Goal: Information Seeking & Learning: Learn about a topic

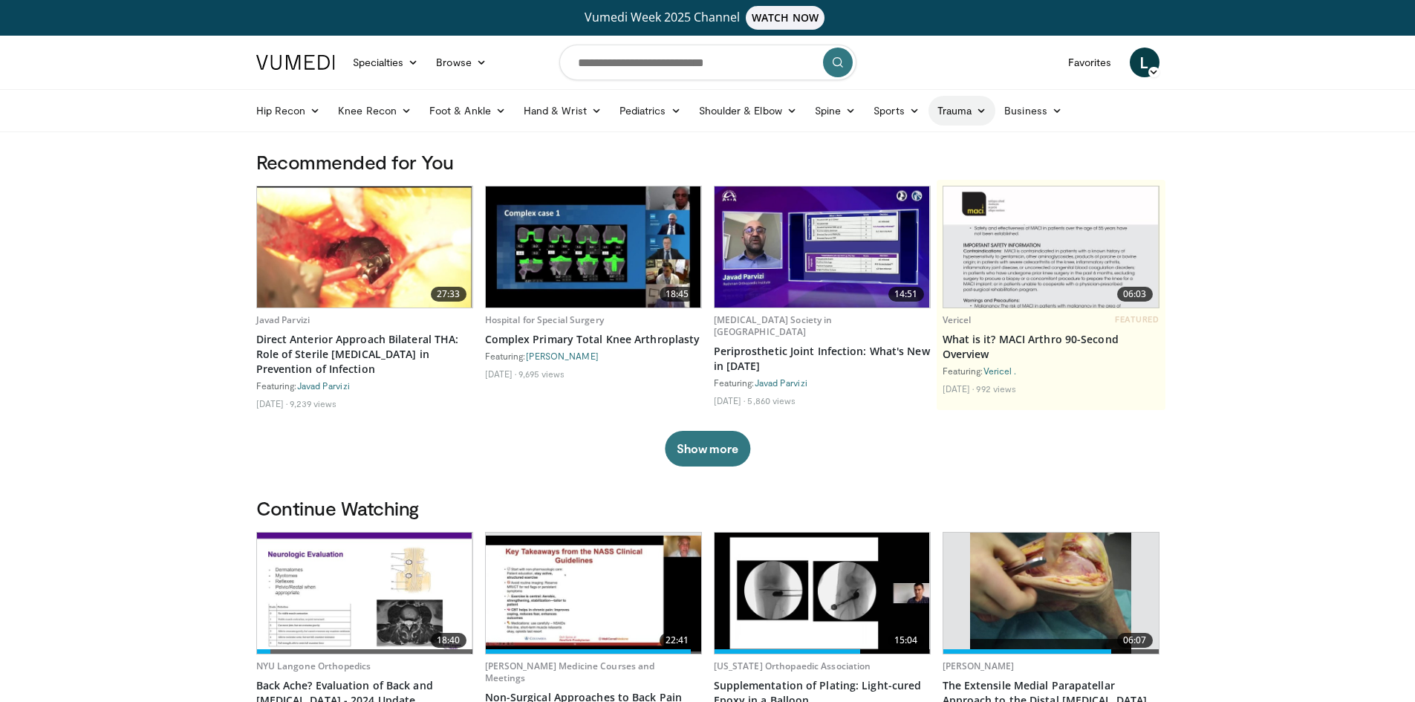
click at [954, 119] on link "Trauma" at bounding box center [963, 111] width 68 height 30
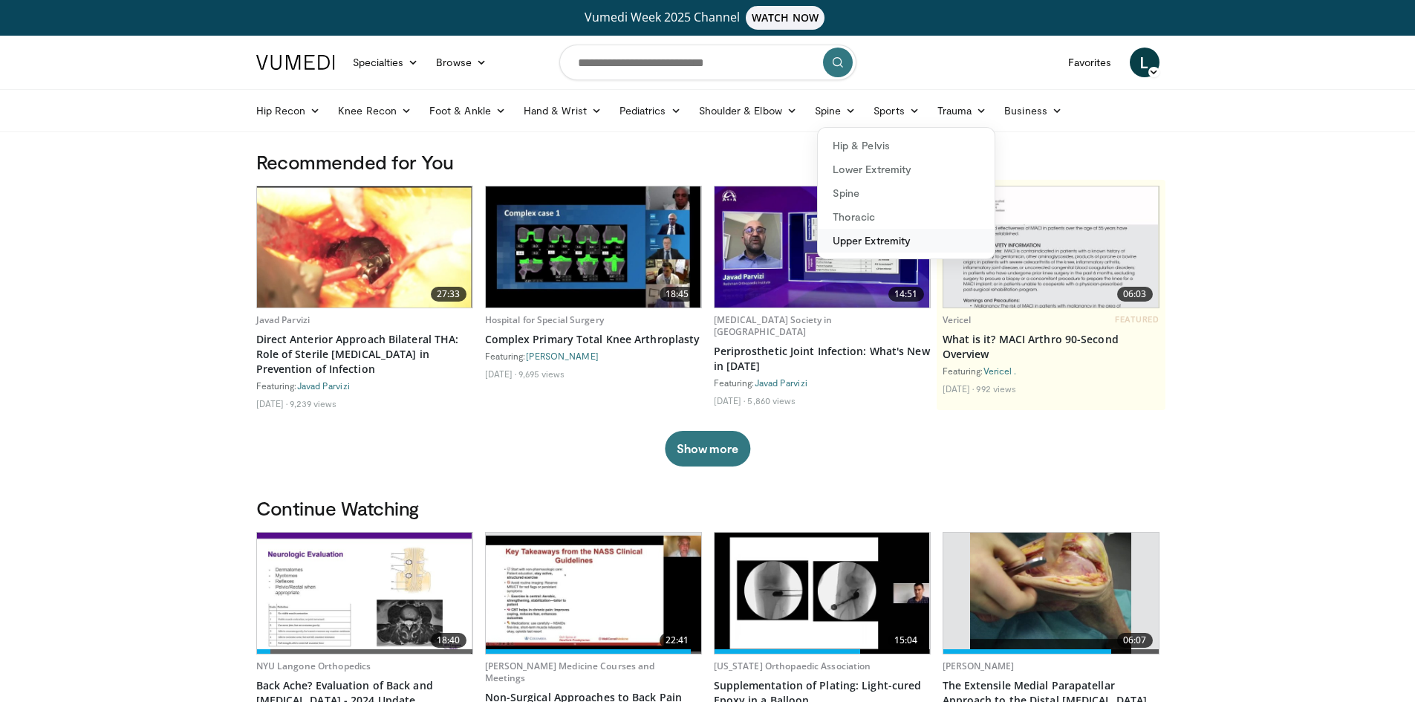
click at [869, 247] on link "Upper Extremity" at bounding box center [906, 241] width 177 height 24
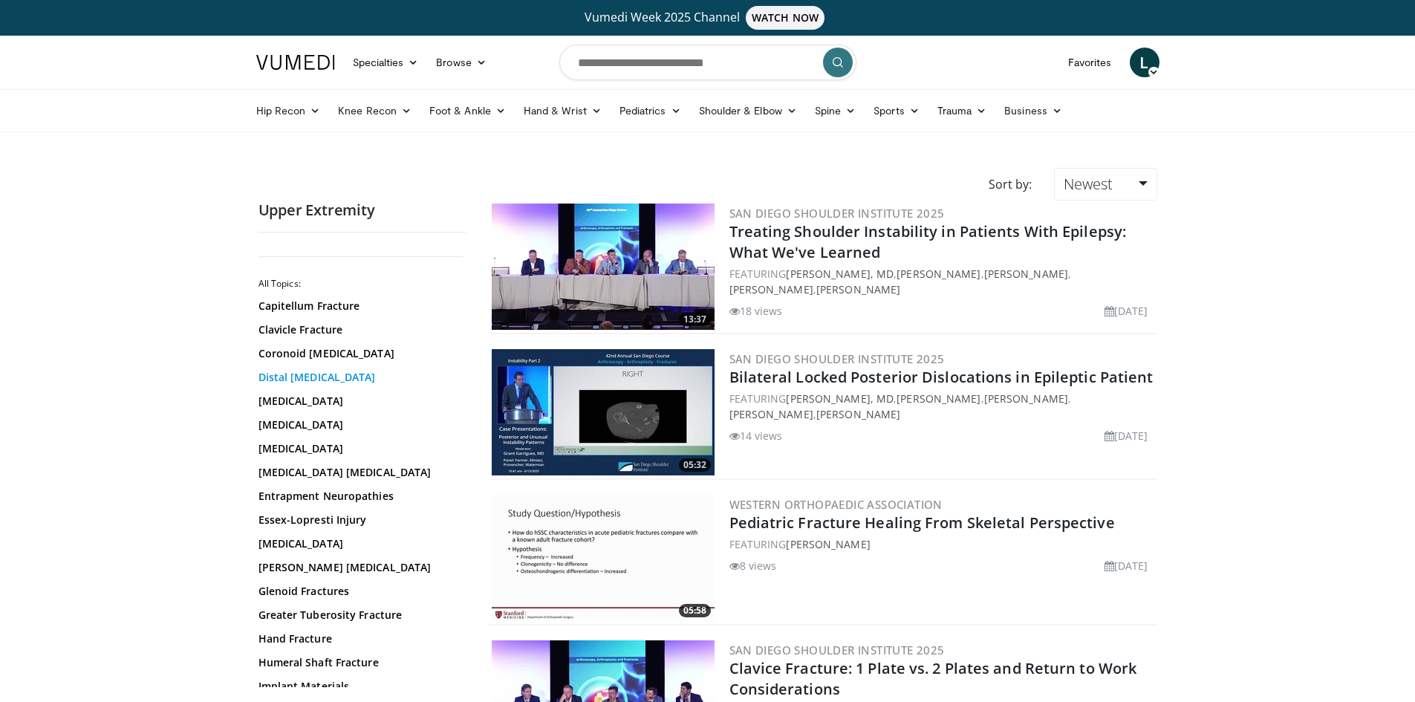
click at [354, 378] on link "Distal Humerus Fracture" at bounding box center [359, 377] width 201 height 15
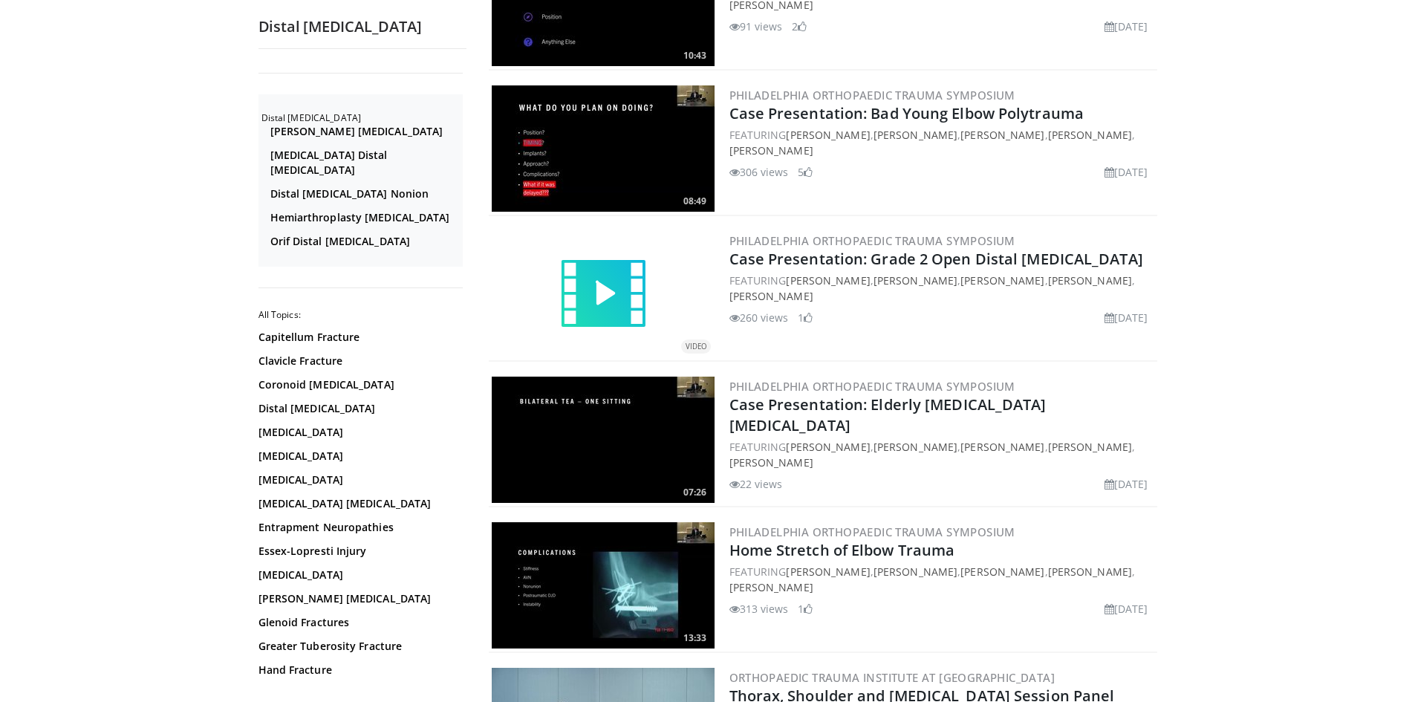
scroll to position [297, 0]
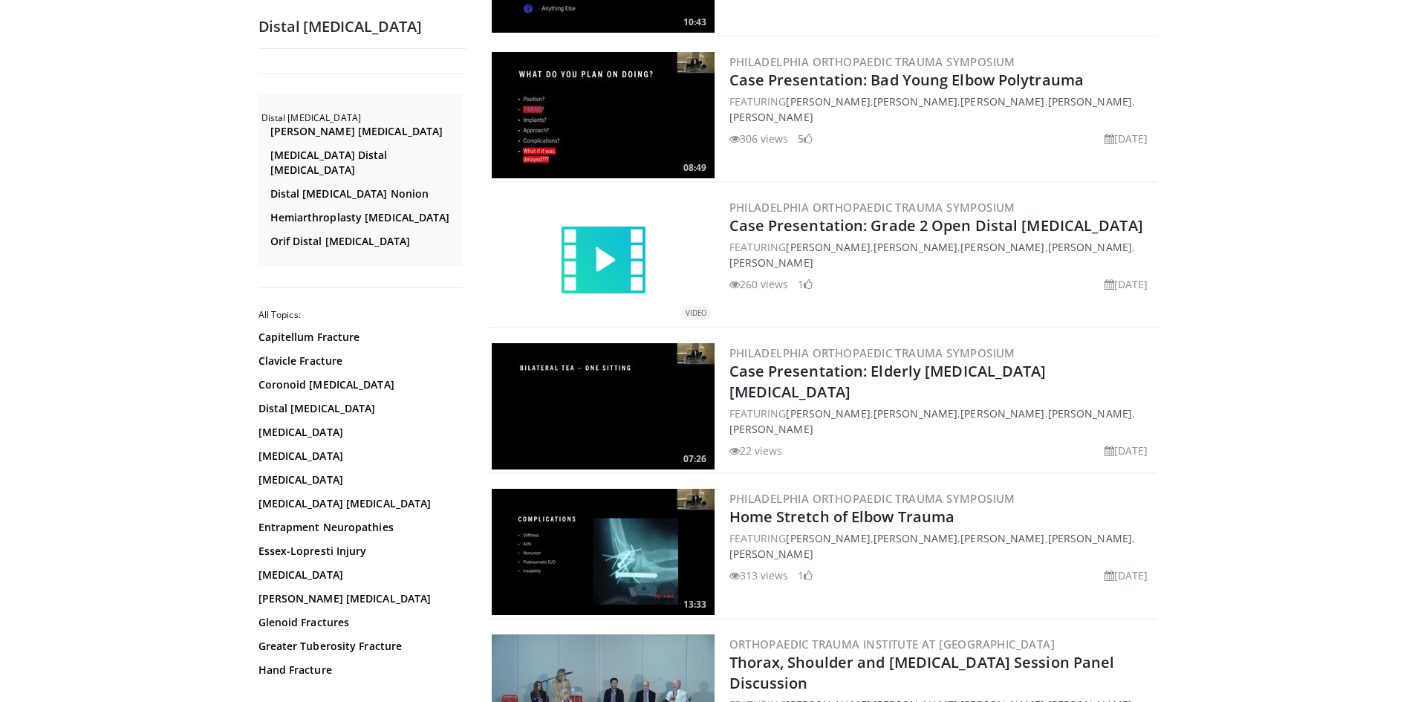
drag, startPoint x: 881, startPoint y: 496, endPoint x: 875, endPoint y: 528, distance: 32.5
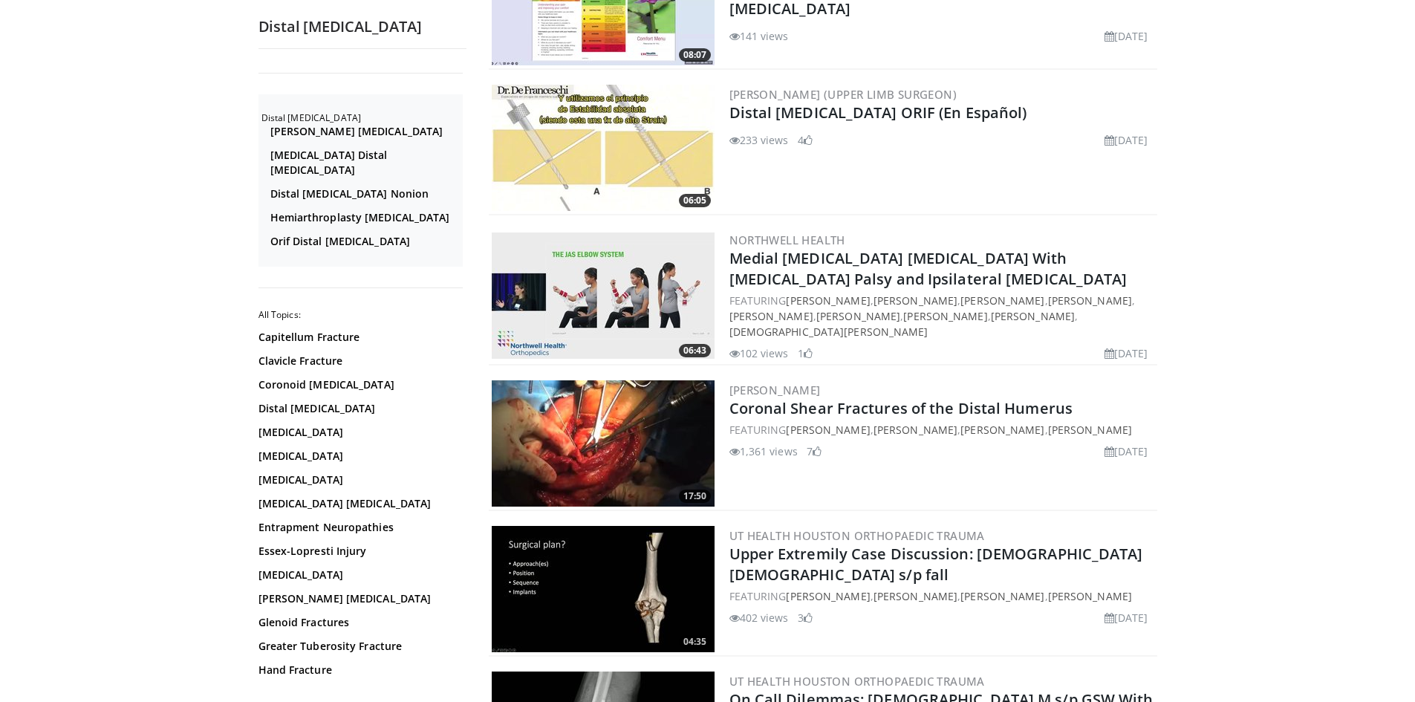
scroll to position [1431, 0]
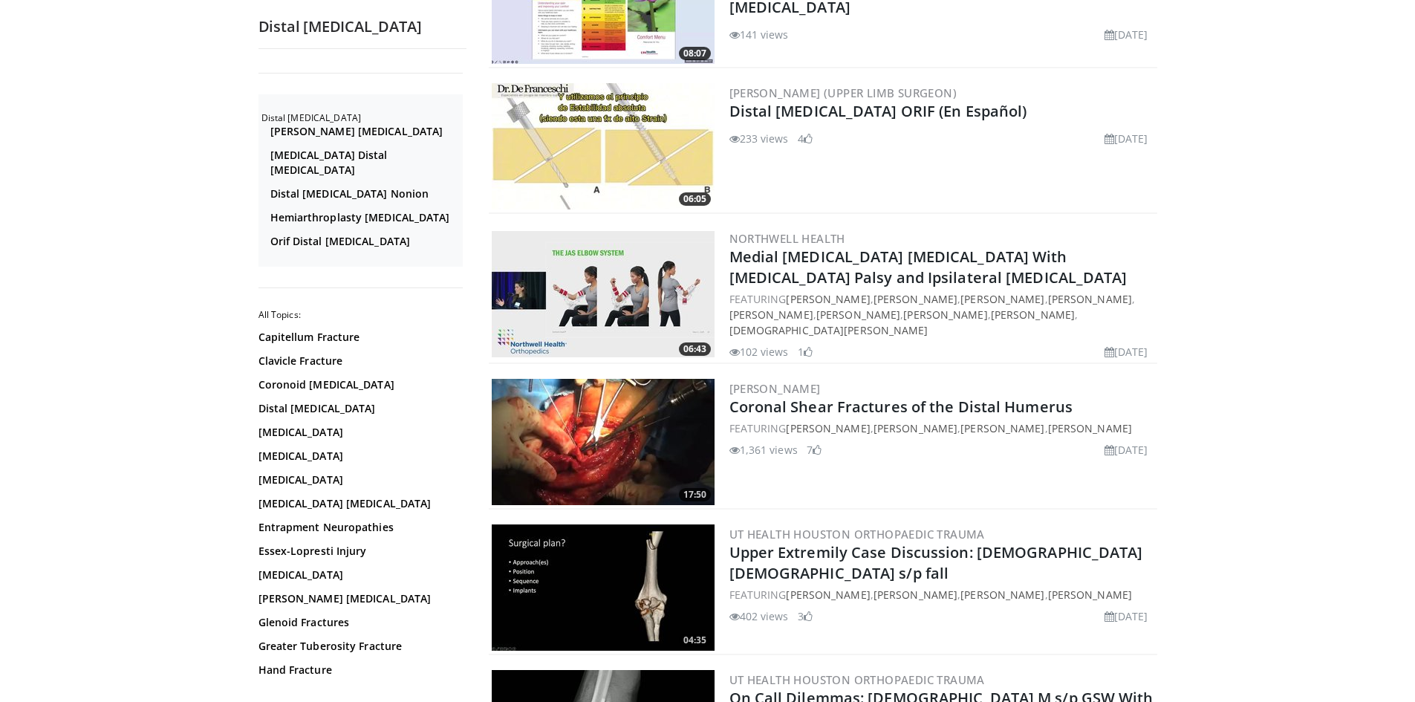
click at [571, 433] on img at bounding box center [603, 442] width 223 height 126
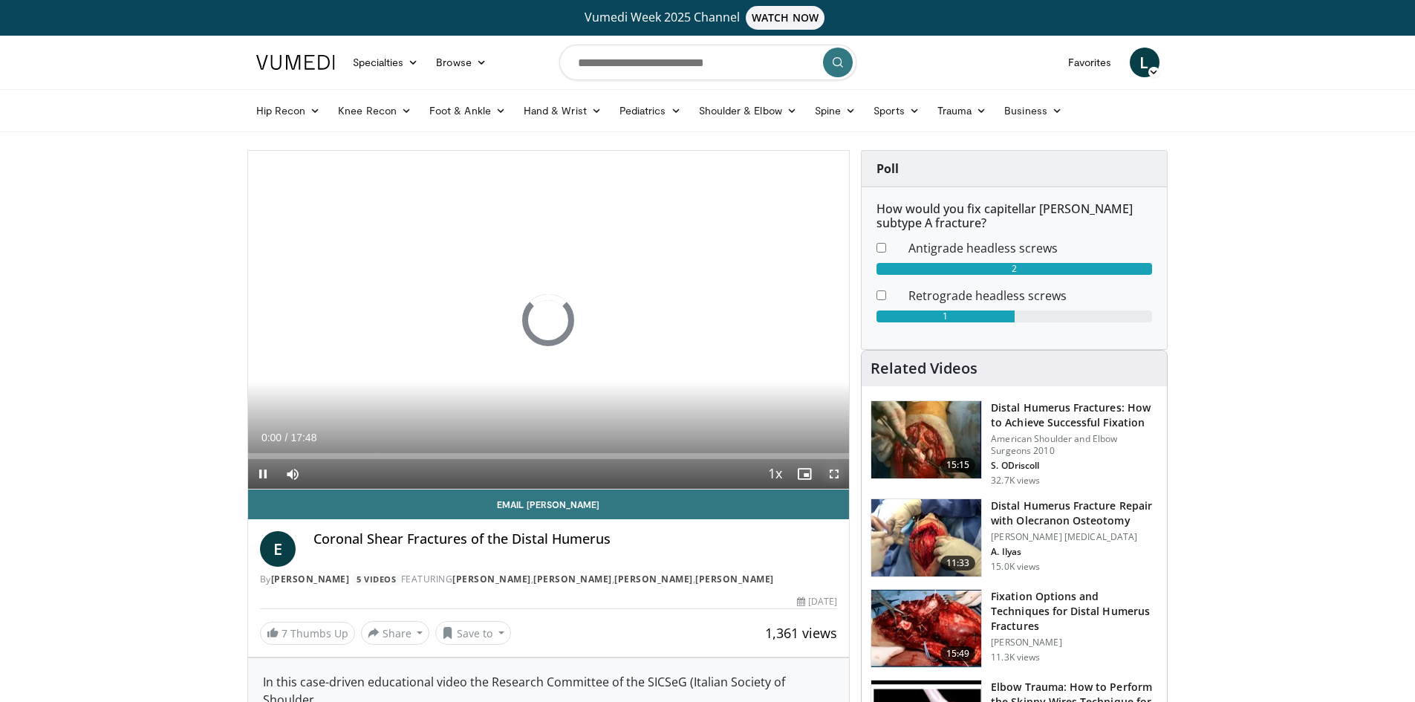
click at [830, 478] on span "Video Player" at bounding box center [834, 474] width 30 height 30
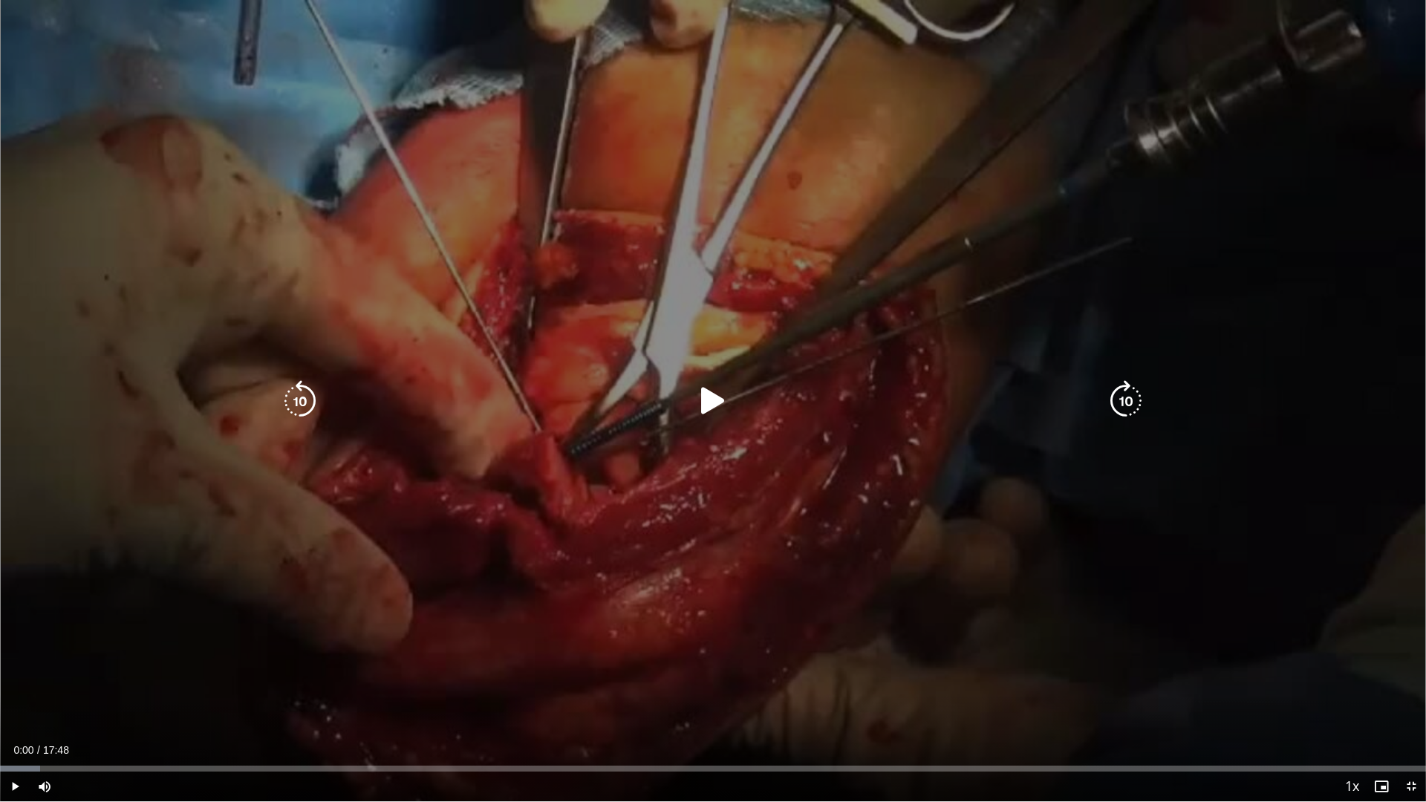
click at [718, 391] on icon "Video Player" at bounding box center [713, 401] width 42 height 42
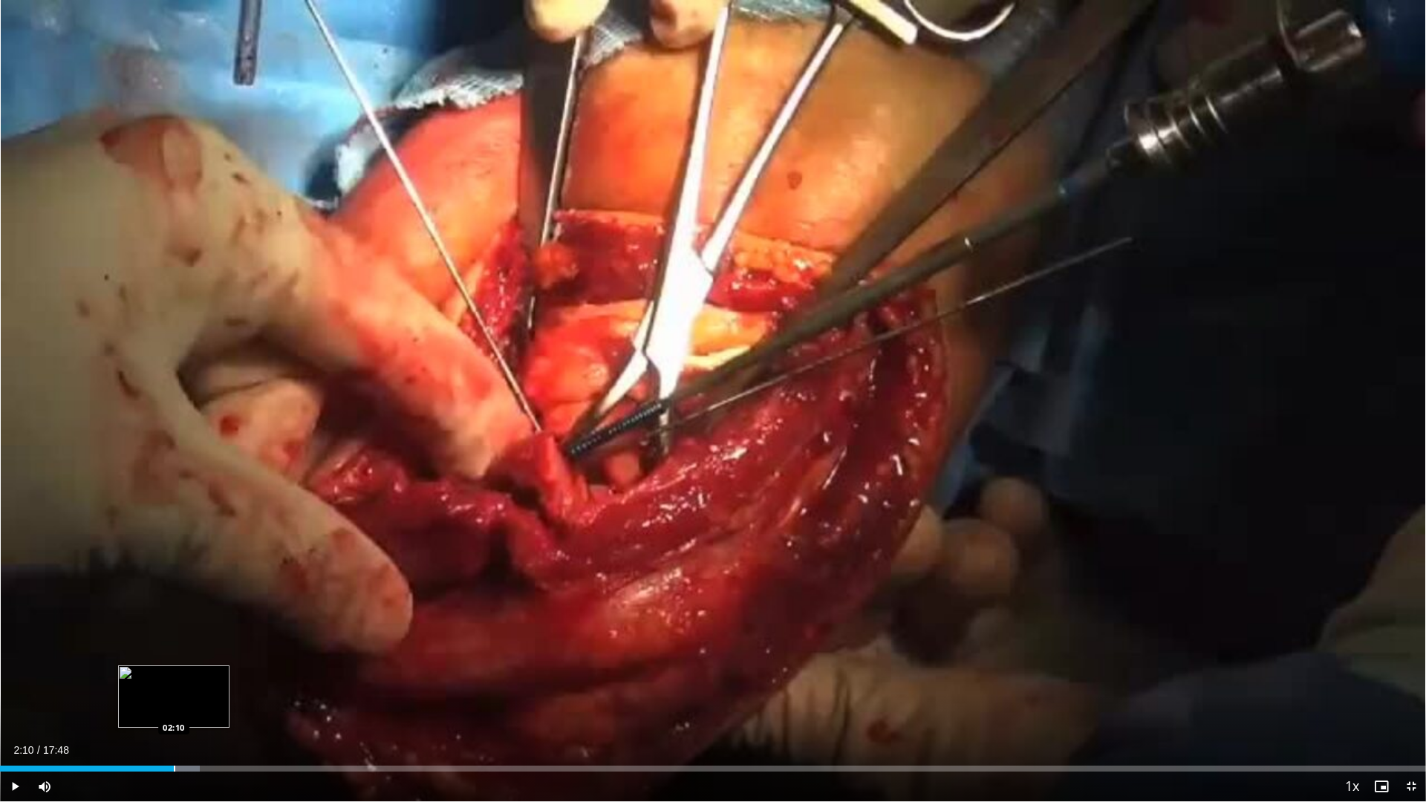
click at [174, 701] on div "Loaded : 14.00% 02:10 02:10" at bounding box center [713, 765] width 1426 height 14
click at [212, 701] on div "Current Time 2:12 / Duration 17:48 Pause Skip Backward Skip Forward Mute Loaded…" at bounding box center [713, 787] width 1426 height 30
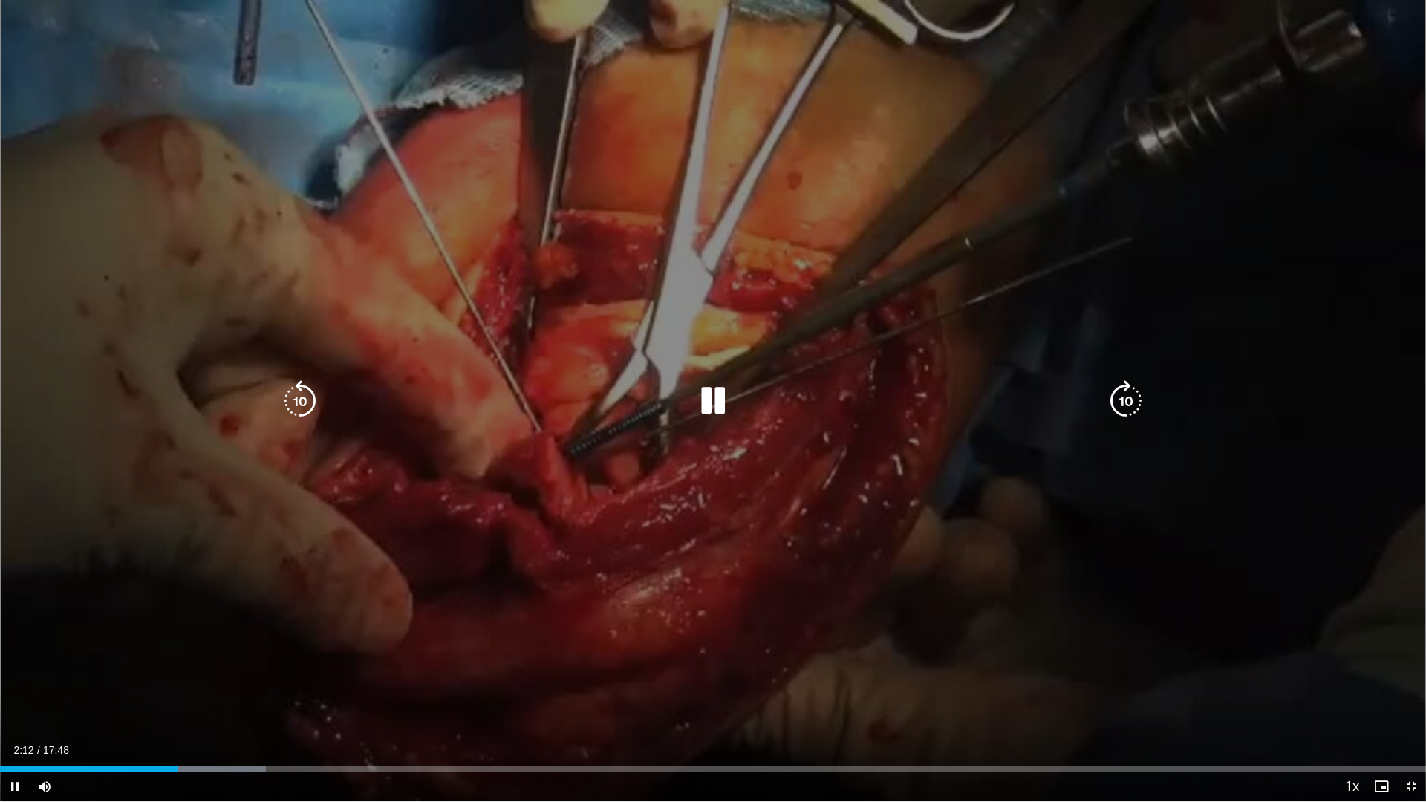
click at [213, 701] on div "Current Time 2:12 / Duration 17:48 Pause Skip Backward Skip Forward Mute Loaded…" at bounding box center [713, 787] width 1426 height 30
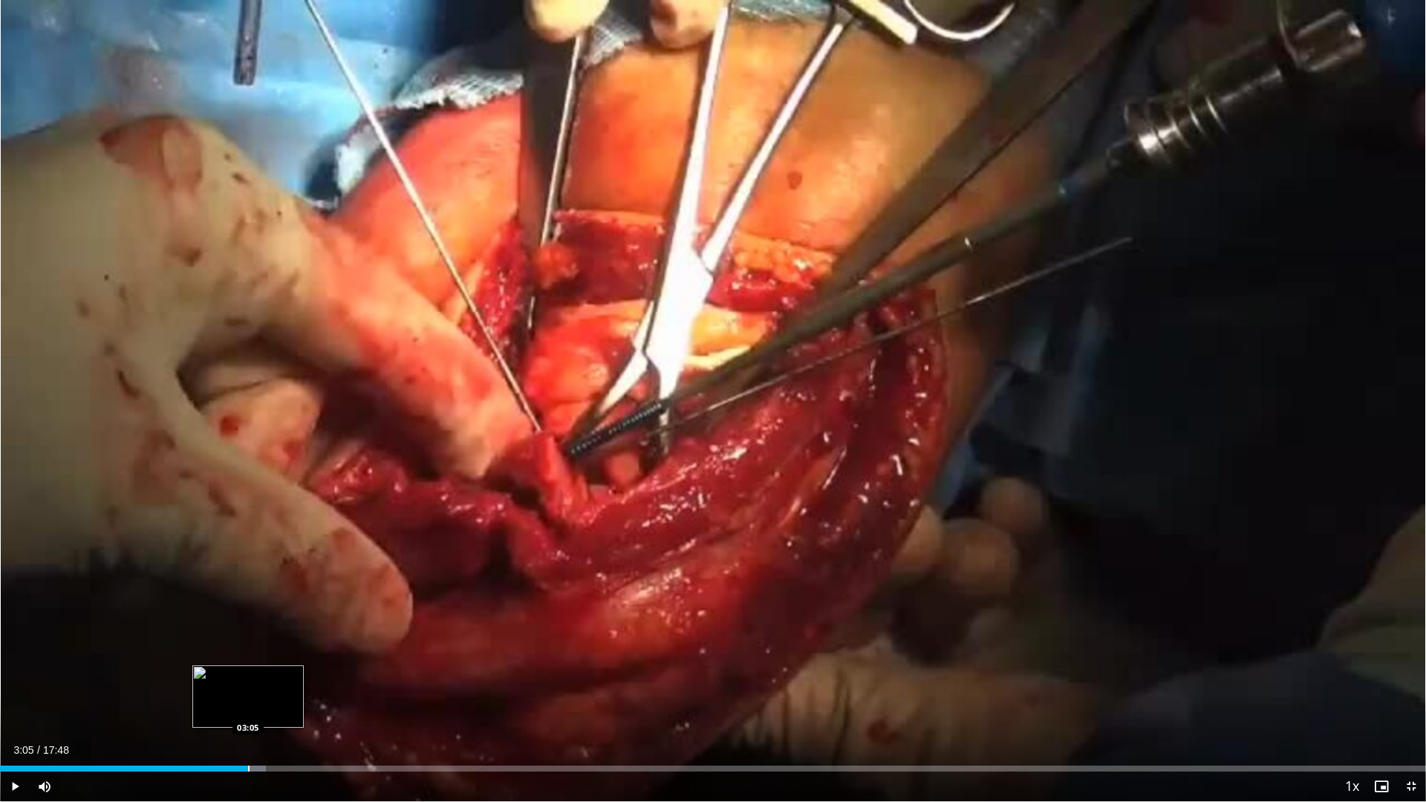
click at [248, 701] on div "Progress Bar" at bounding box center [248, 769] width 1 height 6
click at [325, 701] on div "Progress Bar" at bounding box center [325, 769] width 1 height 6
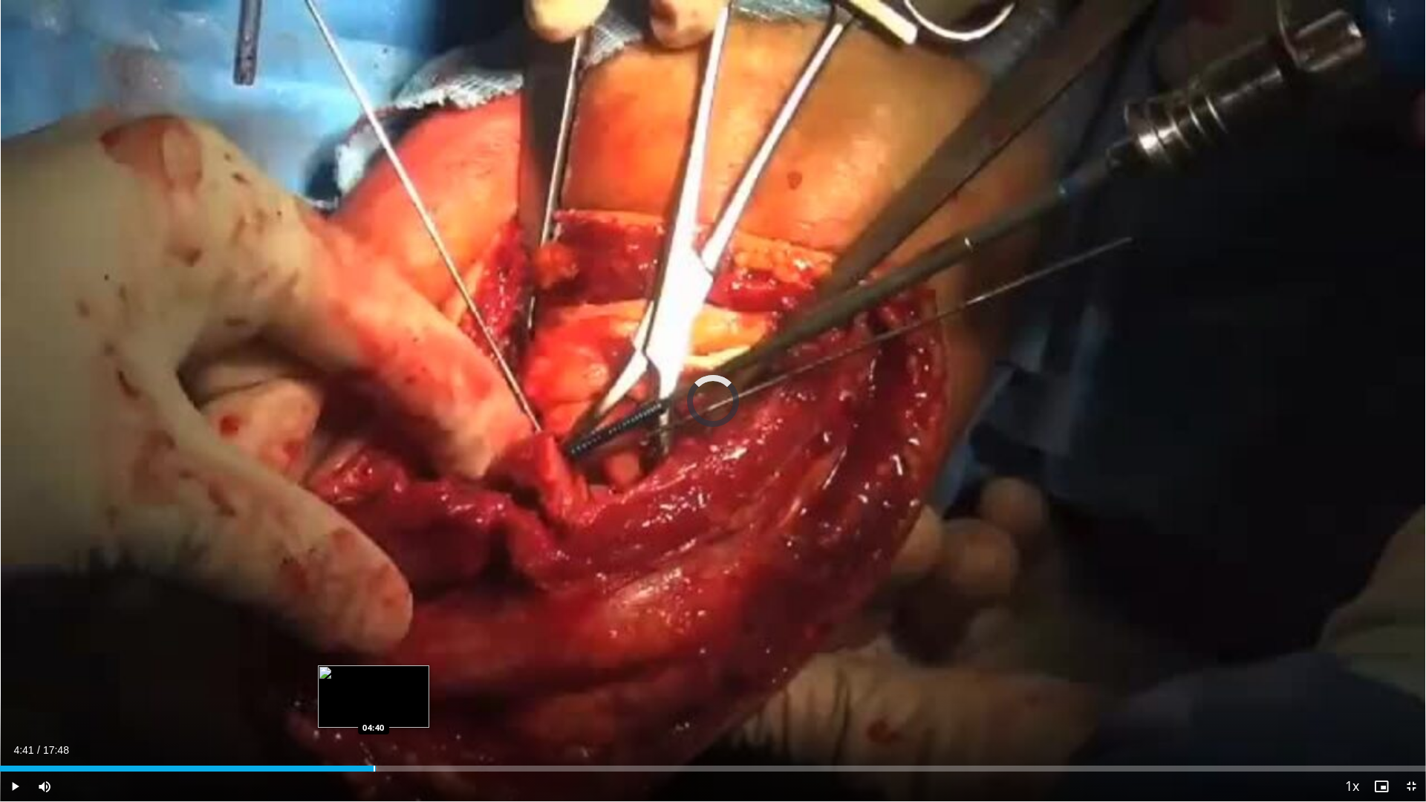
click at [376, 701] on div "Loaded : 0.00% 04:41 04:40" at bounding box center [713, 769] width 1426 height 6
click at [357, 701] on div "Current Time 4:50 / Duration 17:48 Pause Skip Backward Skip Forward Mute Loaded…" at bounding box center [713, 787] width 1426 height 30
click at [370, 701] on div "Progress Bar" at bounding box center [370, 769] width 1 height 6
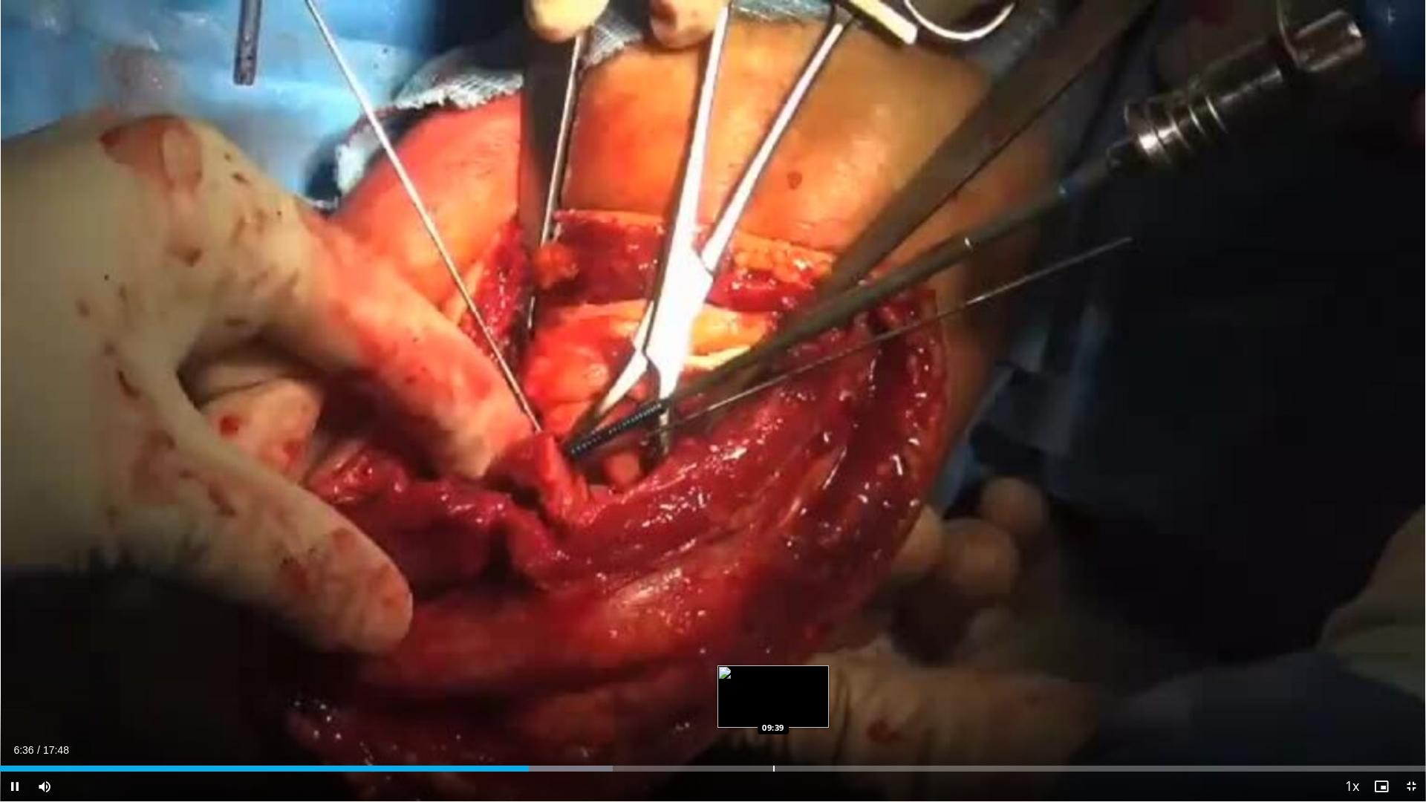
click at [692, 701] on div "Current Time 6:36 / Duration 17:48 Pause Skip Backward Skip Forward Mute Loaded…" at bounding box center [713, 787] width 1426 height 30
click at [692, 701] on div "Progress Bar" at bounding box center [692, 769] width 1 height 6
click at [1401, 701] on span "Video Player" at bounding box center [1412, 787] width 30 height 30
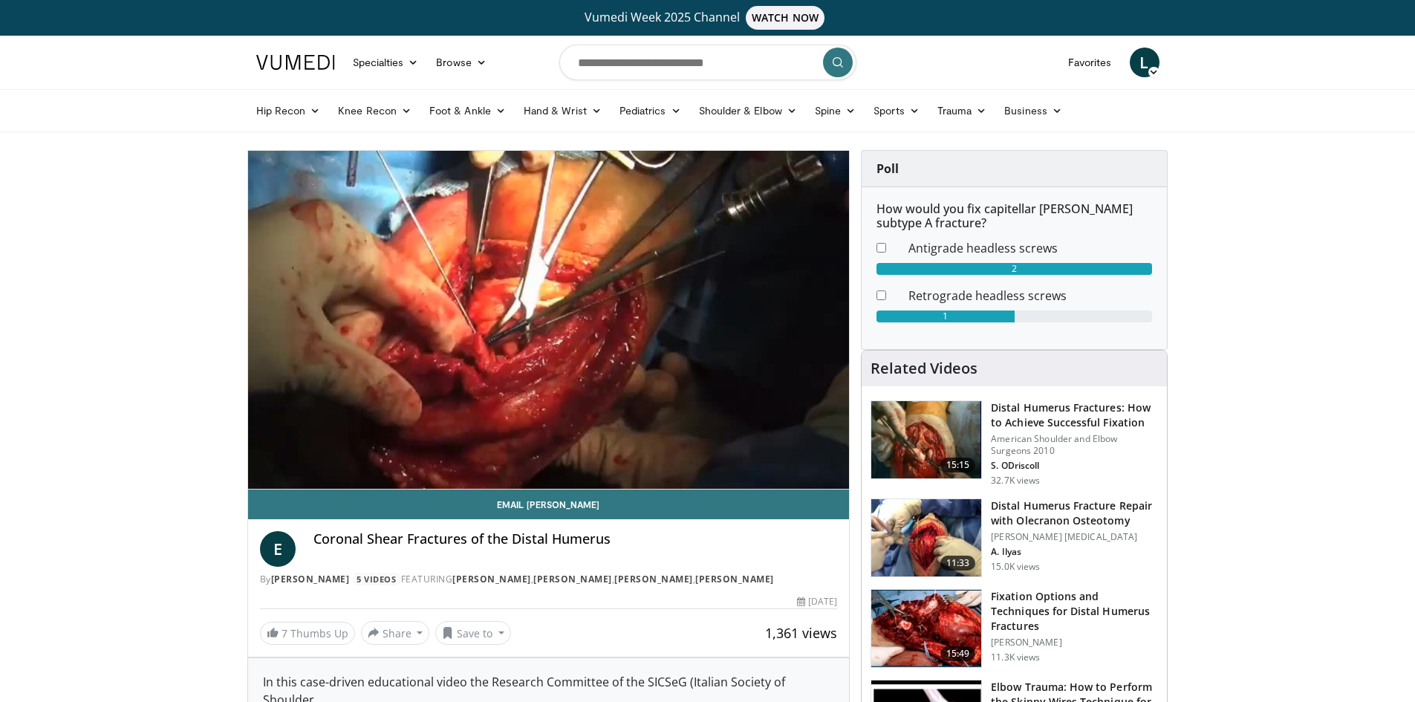
click at [961, 528] on img at bounding box center [926, 537] width 110 height 77
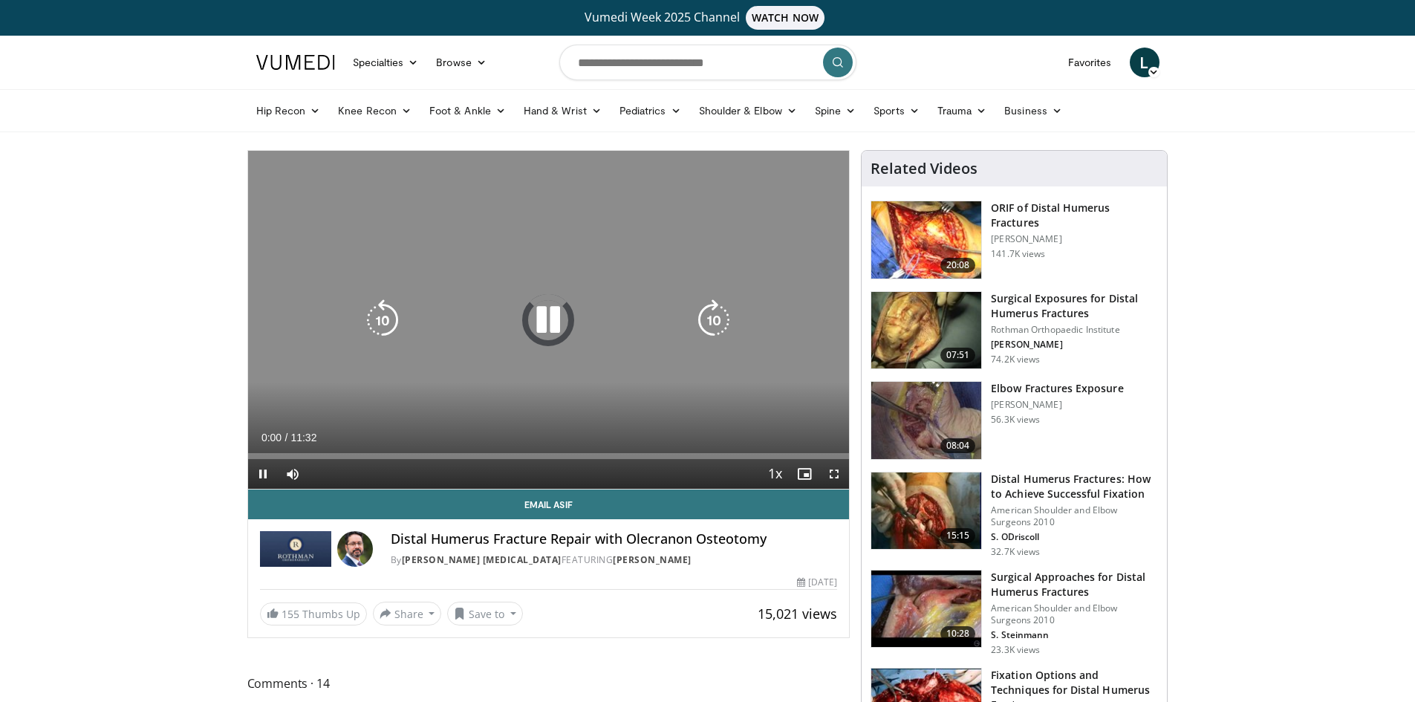
click at [542, 321] on icon "Video Player" at bounding box center [548, 320] width 42 height 42
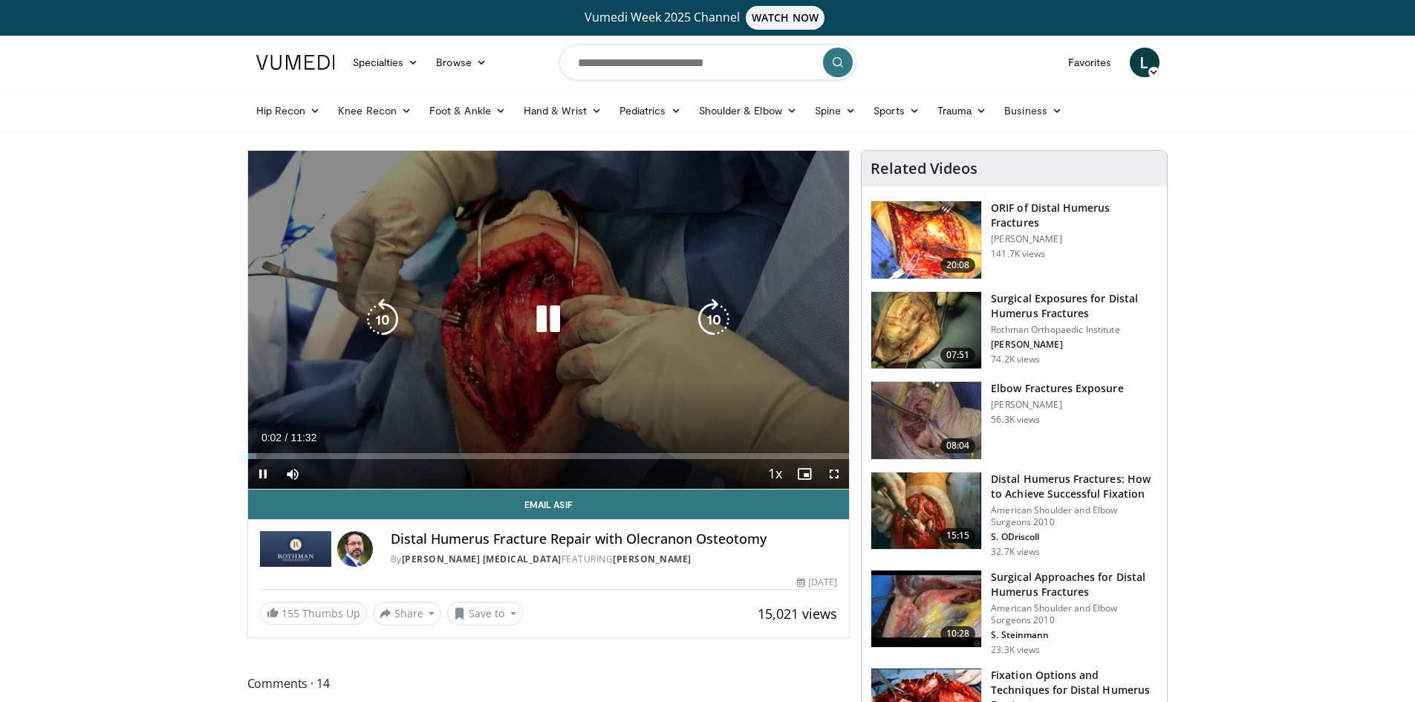
click at [558, 317] on icon "Video Player" at bounding box center [548, 320] width 42 height 42
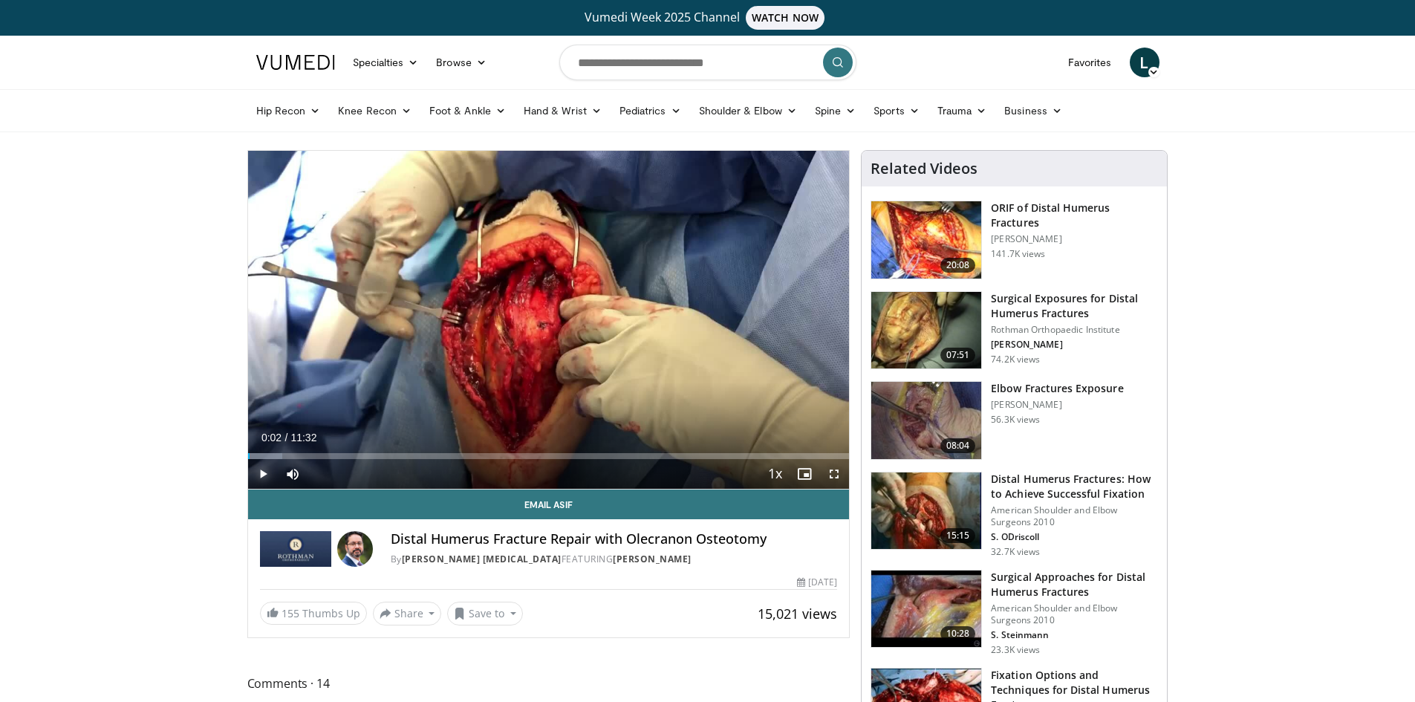
click at [263, 469] on span "Video Player" at bounding box center [263, 474] width 30 height 30
click at [828, 478] on span "Video Player" at bounding box center [834, 474] width 30 height 30
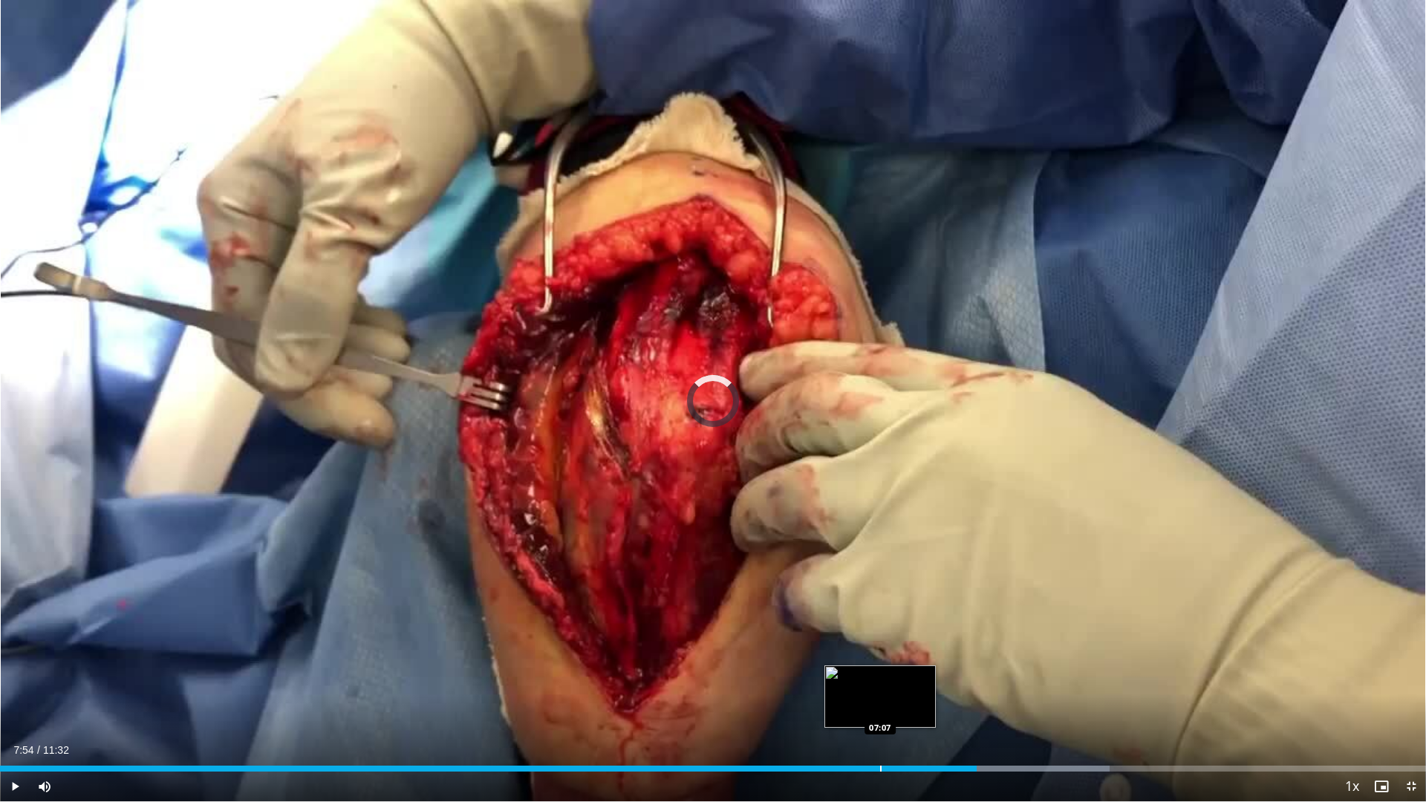
click at [880, 701] on div "Progress Bar" at bounding box center [880, 769] width 1 height 6
click at [803, 701] on div "Current Time 7:11 / Duration 11:32 Pause Skip Backward Skip Forward Mute Loaded…" at bounding box center [713, 787] width 1426 height 30
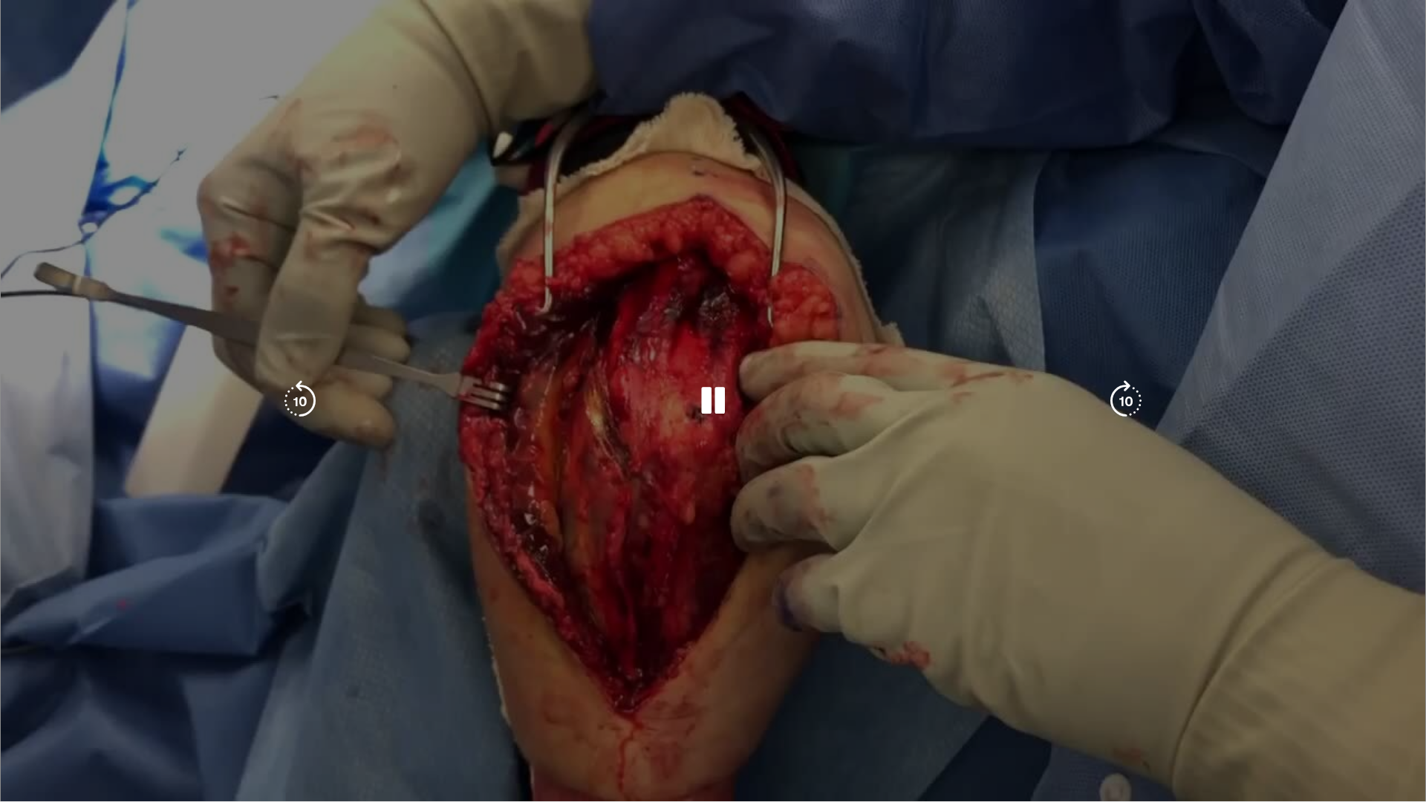
click at [803, 701] on div "Current Time 7:11 / Duration 11:32 Pause Skip Backward Skip Forward Mute Loaded…" at bounding box center [713, 817] width 1426 height 30
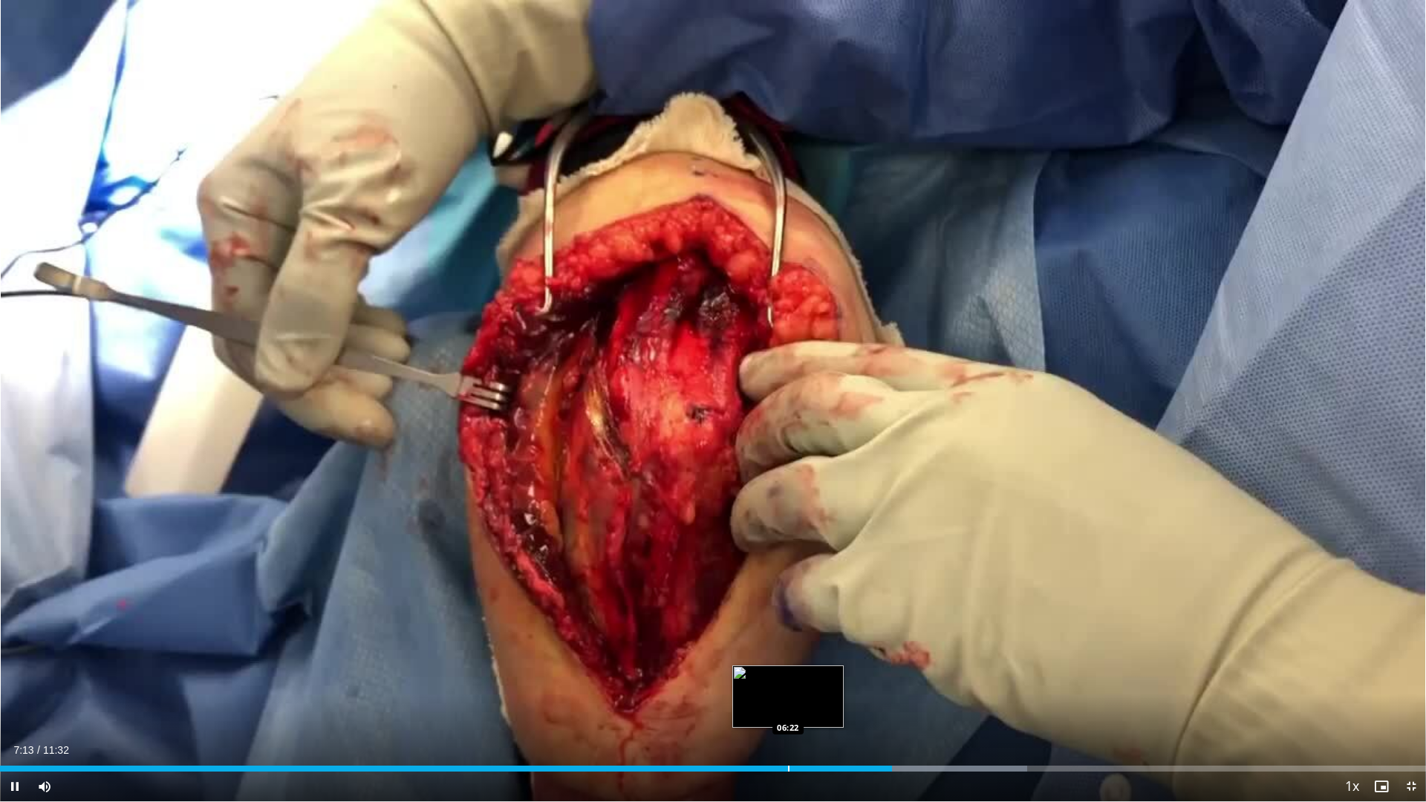
click at [789, 701] on div "Progress Bar" at bounding box center [788, 769] width 1 height 6
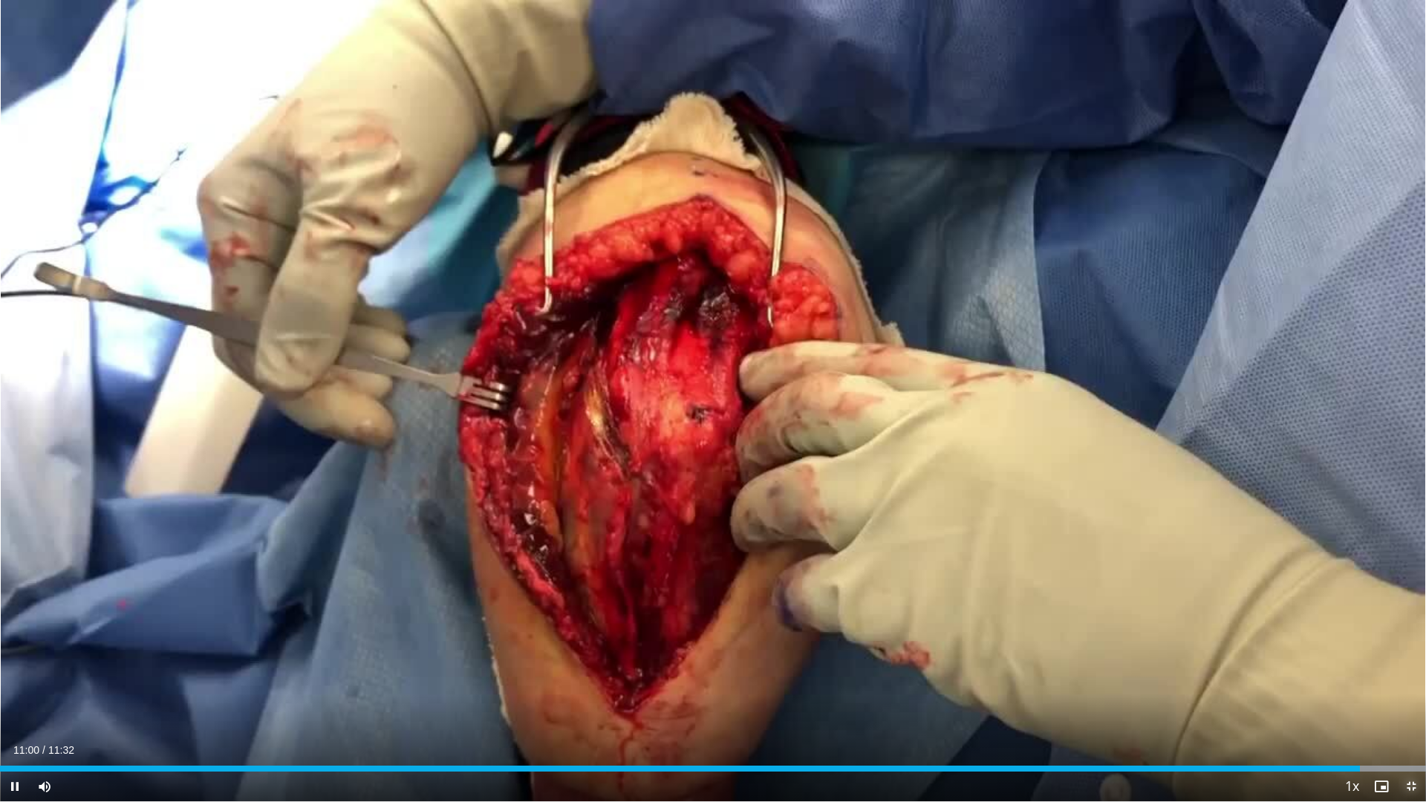
click at [1413, 701] on span "Video Player" at bounding box center [1412, 787] width 30 height 30
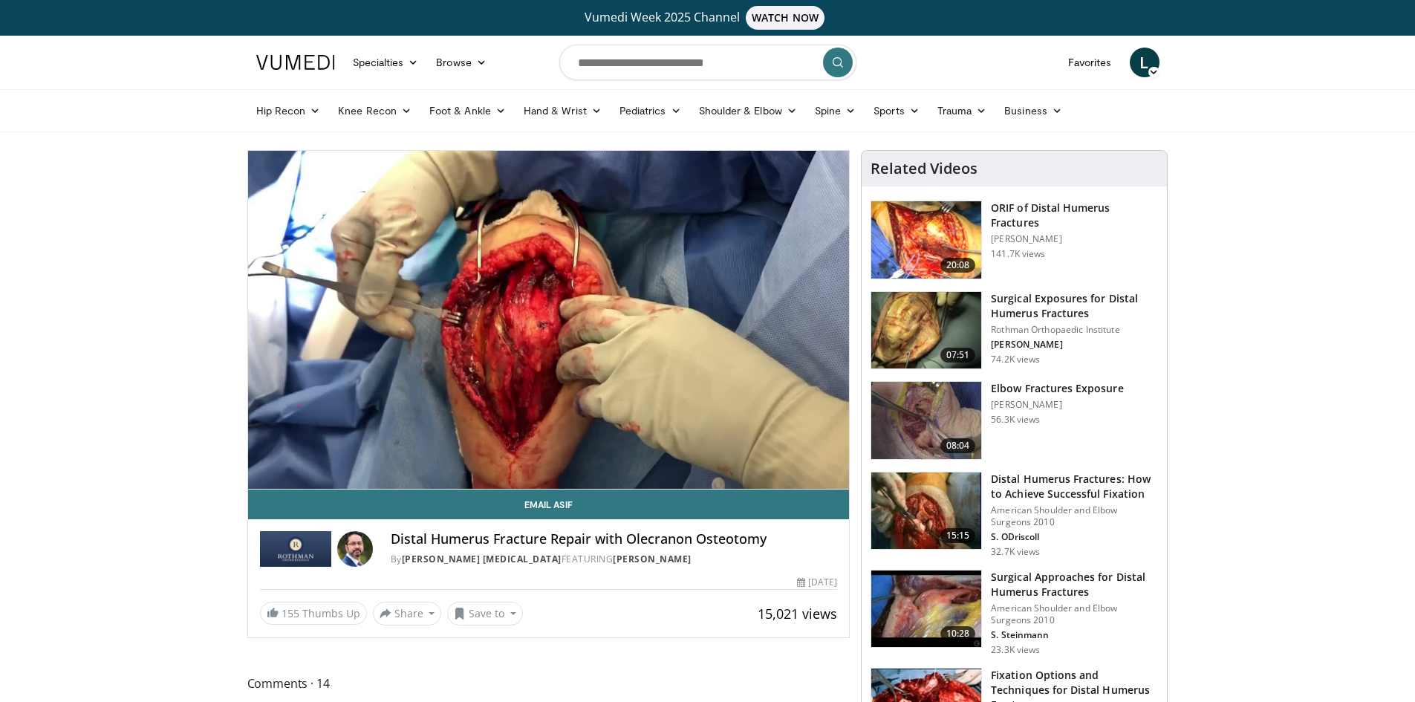
click at [935, 239] on img at bounding box center [926, 239] width 110 height 77
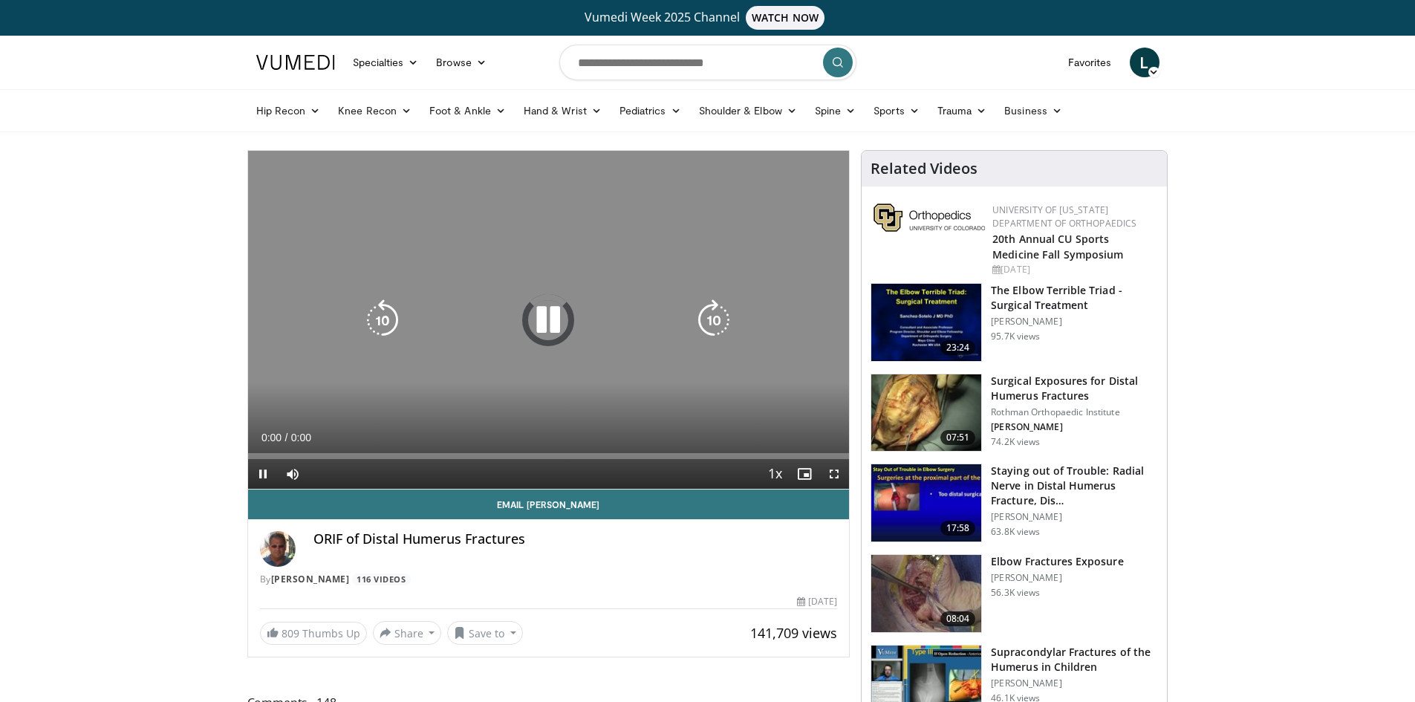
click at [545, 319] on icon "Video Player" at bounding box center [548, 320] width 42 height 42
